Goal: Transaction & Acquisition: Purchase product/service

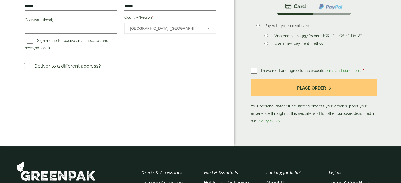
scroll to position [155, 0]
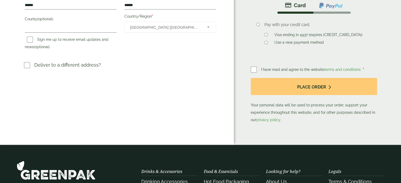
drag, startPoint x: 403, startPoint y: 35, endPoint x: 398, endPoint y: 97, distance: 61.6
click at [398, 97] on html "**********" at bounding box center [200, 66] width 401 height 442
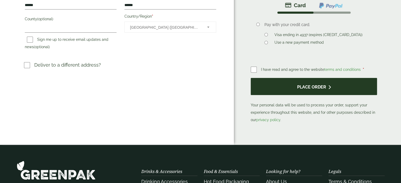
click at [315, 86] on button "Place order" at bounding box center [314, 86] width 126 height 17
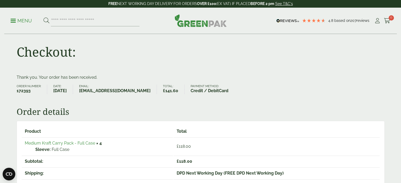
scroll to position [6, 0]
click at [376, 16] on div "Menu 4.8 Based on 207 reviews My Account" at bounding box center [200, 21] width 392 height 26
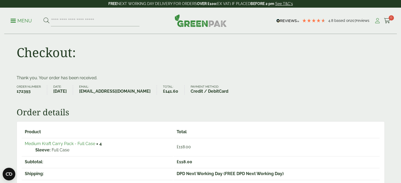
click at [376, 18] on icon at bounding box center [377, 20] width 7 height 5
